Goal: Information Seeking & Learning: Learn about a topic

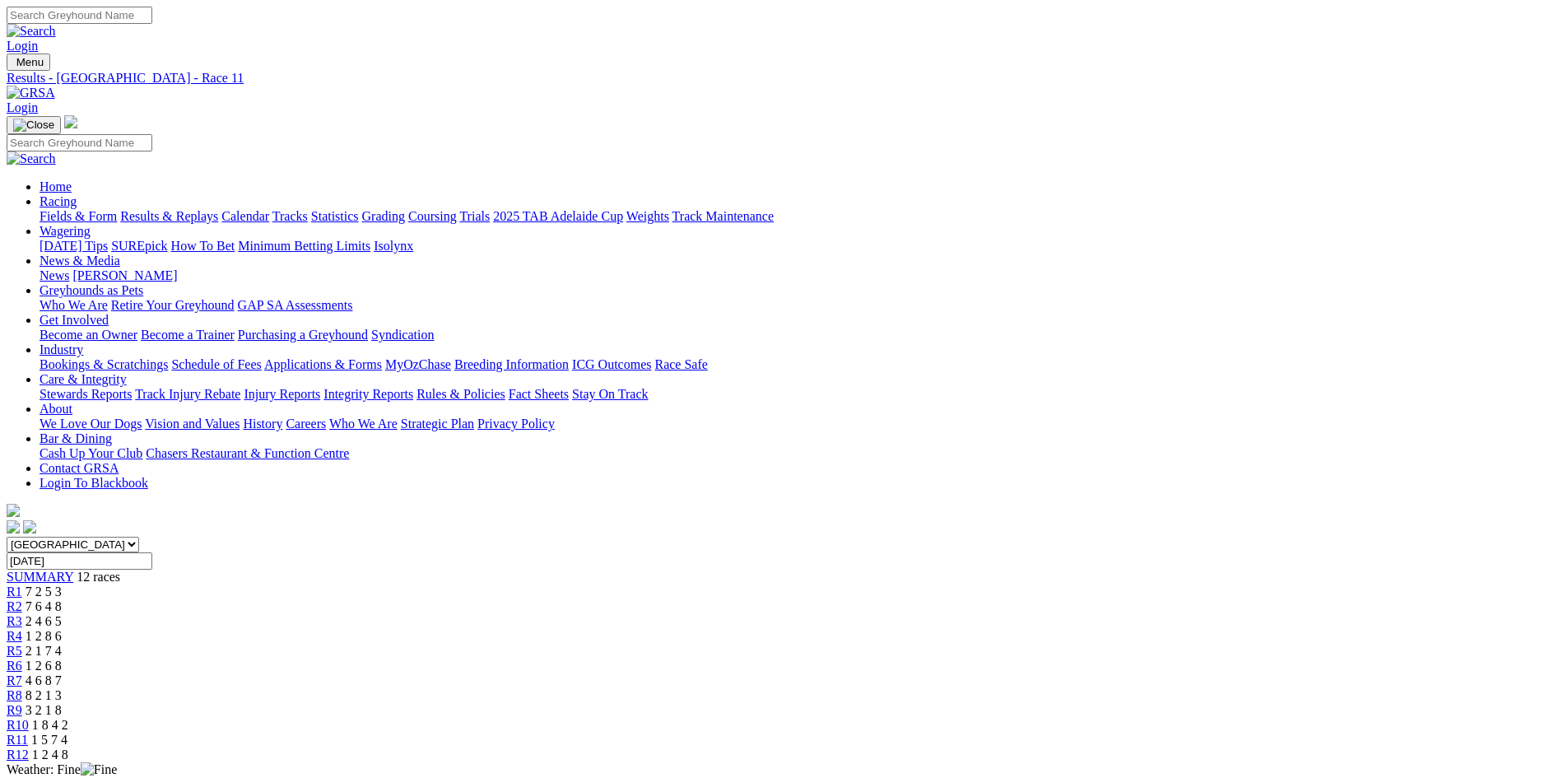
click at [117, 209] on link "Fields & Form" at bounding box center [78, 216] width 77 height 14
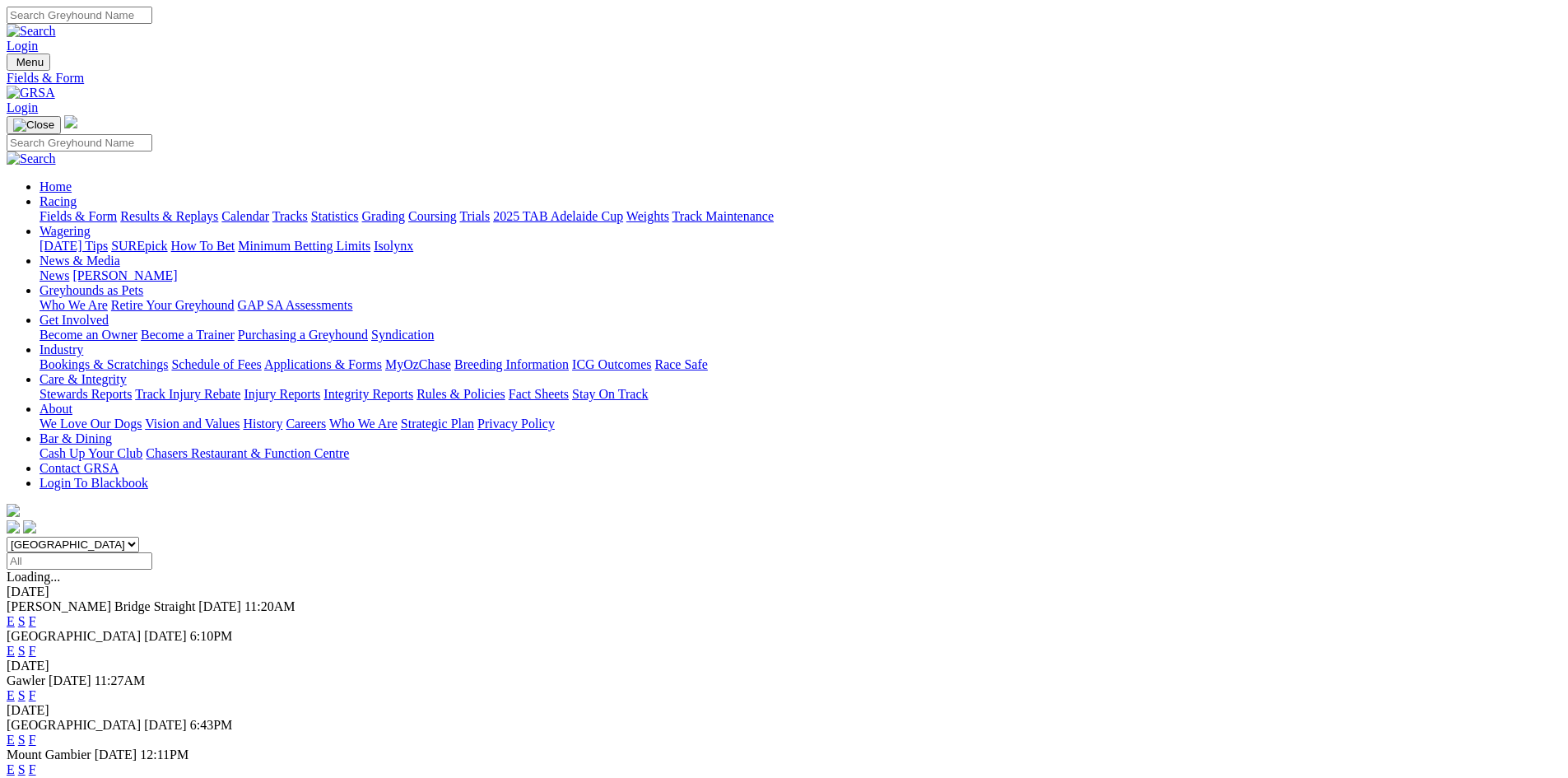
click at [36, 733] on link "F" at bounding box center [33, 740] width 8 height 14
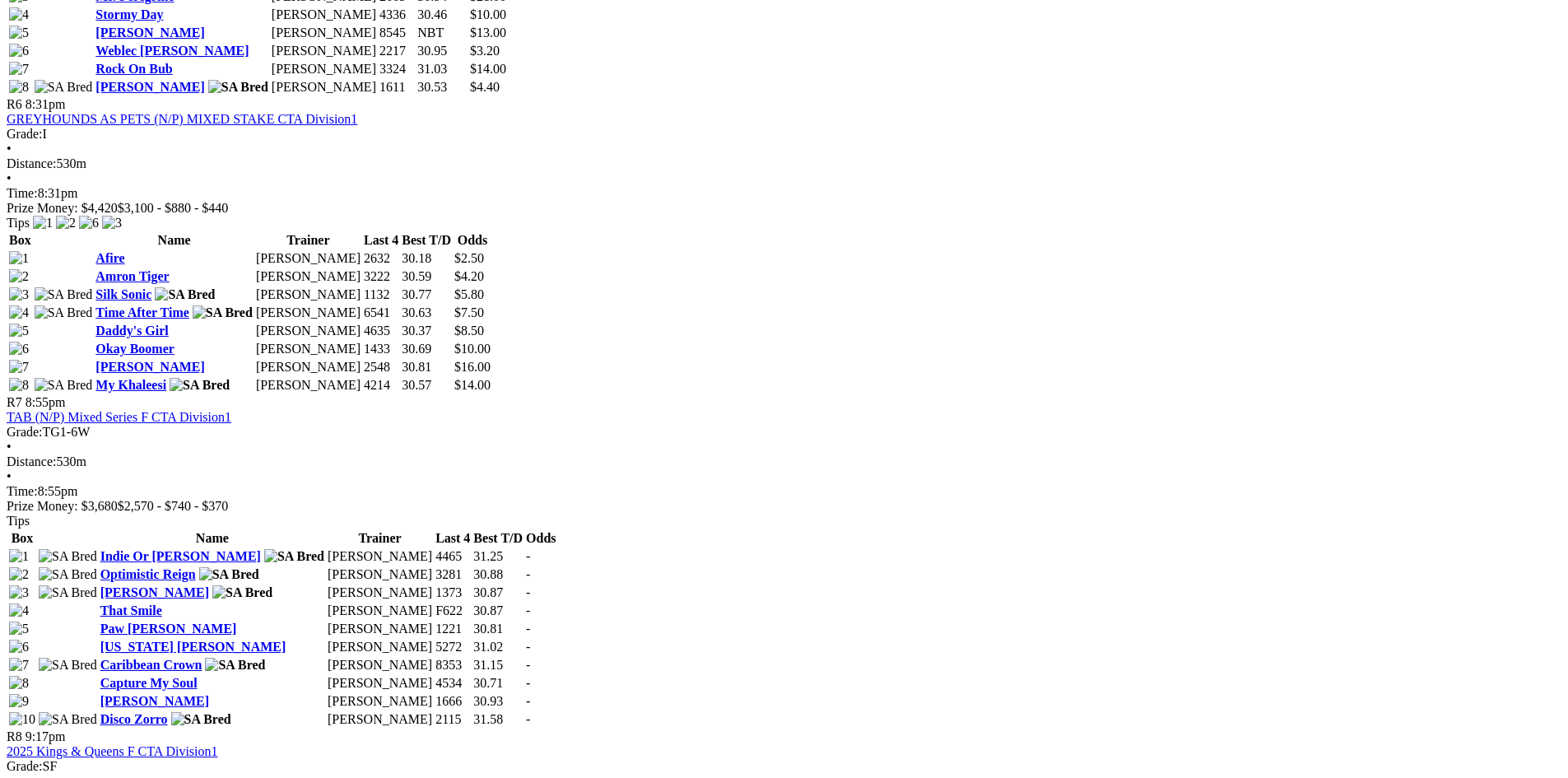
scroll to position [2140, 0]
